Goal: Task Accomplishment & Management: Use online tool/utility

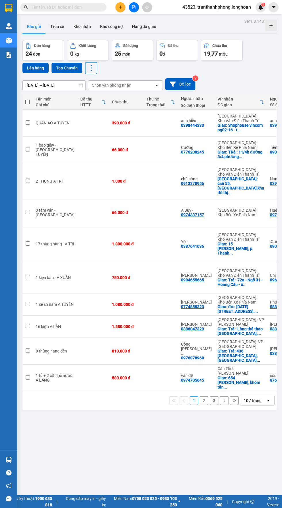
click at [84, 10] on input "text" at bounding box center [66, 7] width 68 height 6
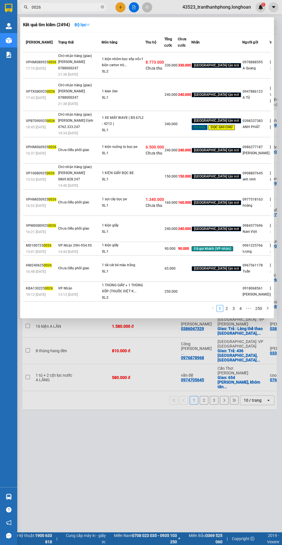
scroll to position [104, 0]
click at [36, 9] on input "0026" at bounding box center [66, 7] width 68 height 6
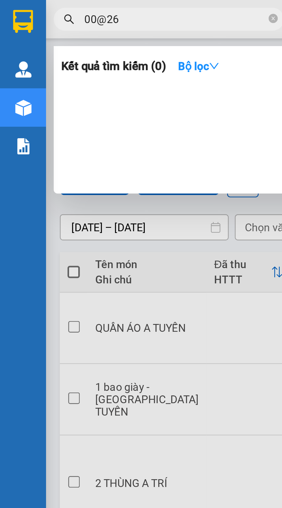
click at [35, 8] on input "00@26" at bounding box center [66, 7] width 68 height 6
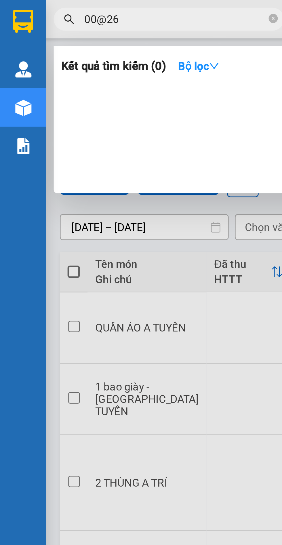
click at [39, 6] on input "00@26" at bounding box center [66, 7] width 68 height 6
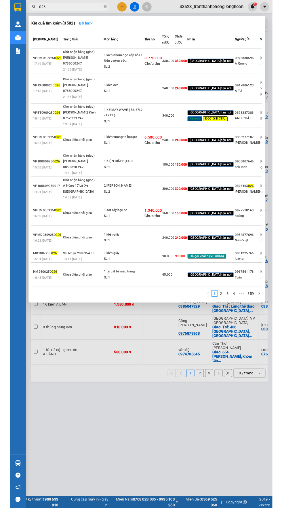
scroll to position [160, 1]
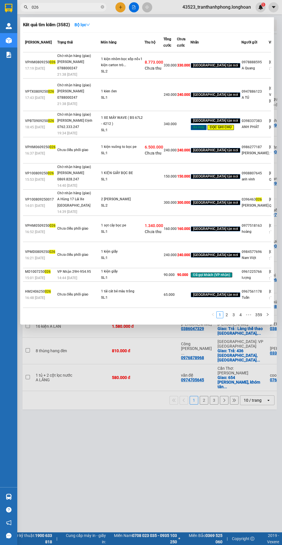
type input "026"
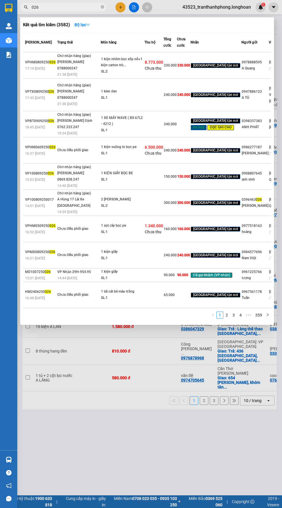
click at [102, 7] on icon "close-circle" at bounding box center [102, 6] width 3 height 3
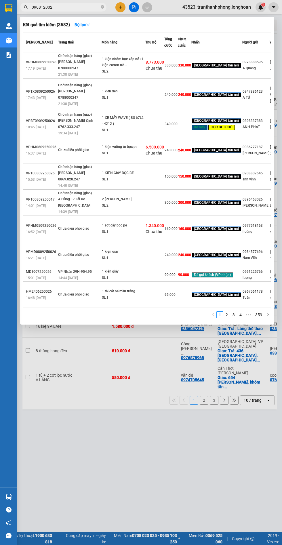
type input "0908120026"
